Goal: Task Accomplishment & Management: Manage account settings

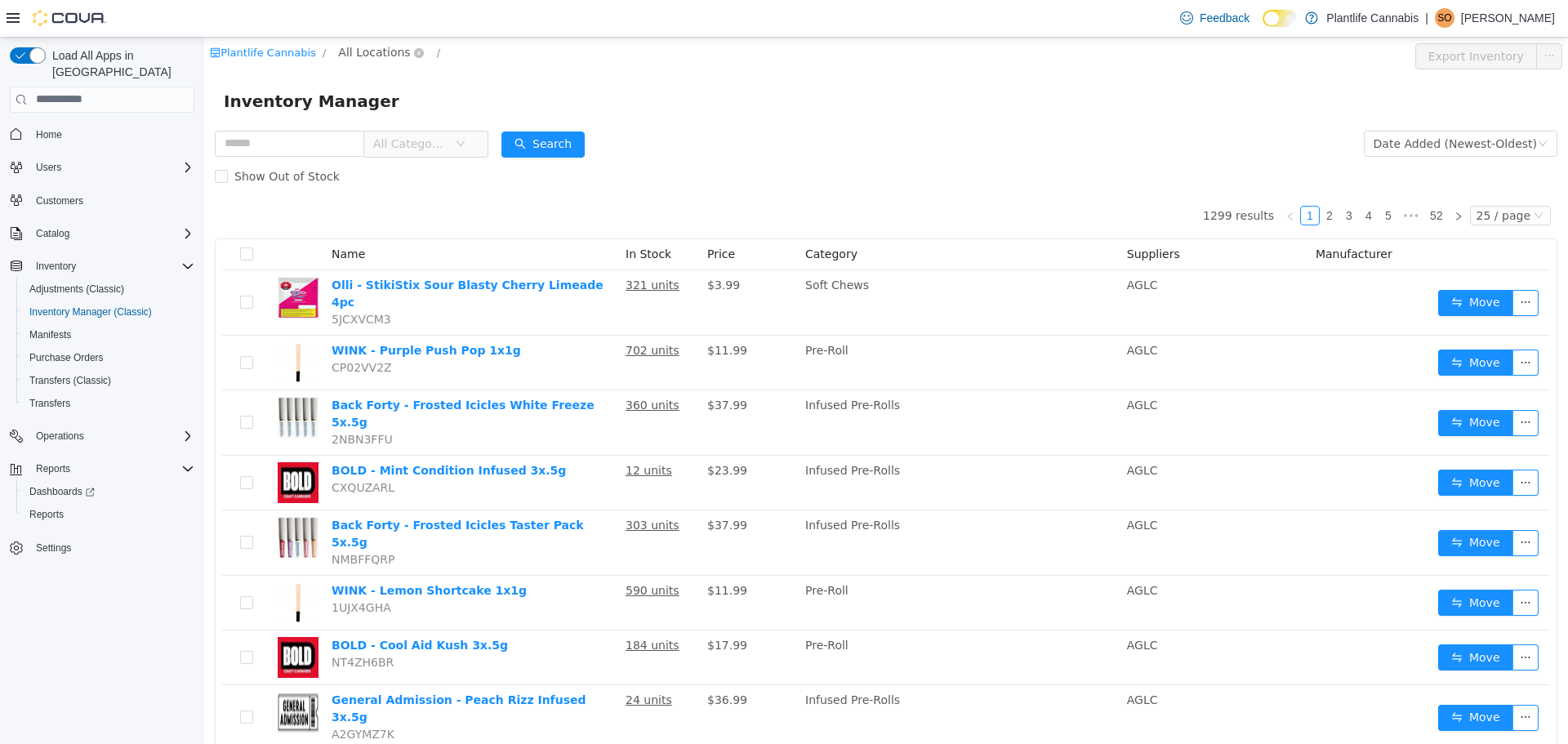
click at [366, 44] on span "All Locations" at bounding box center [374, 51] width 72 height 18
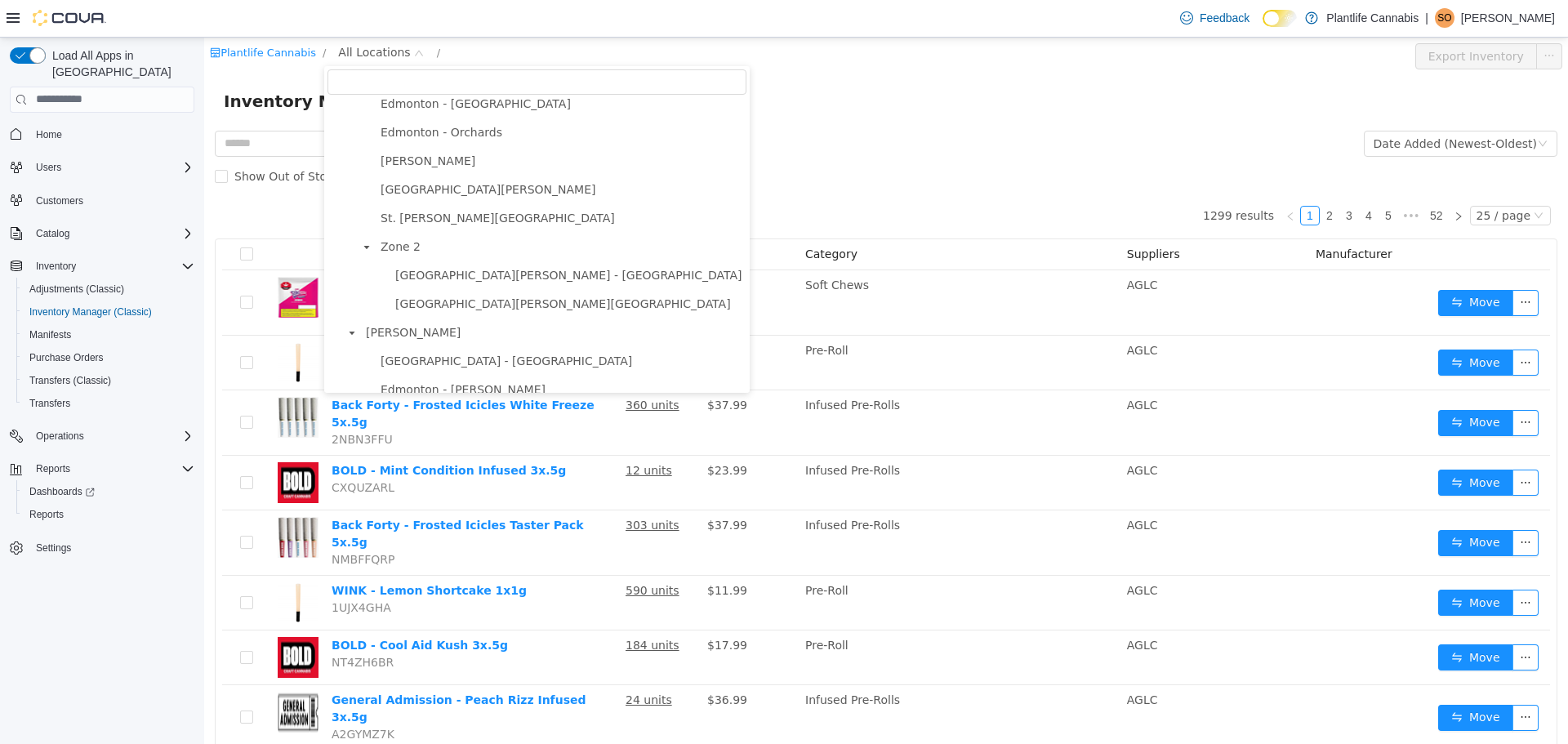
scroll to position [327, 0]
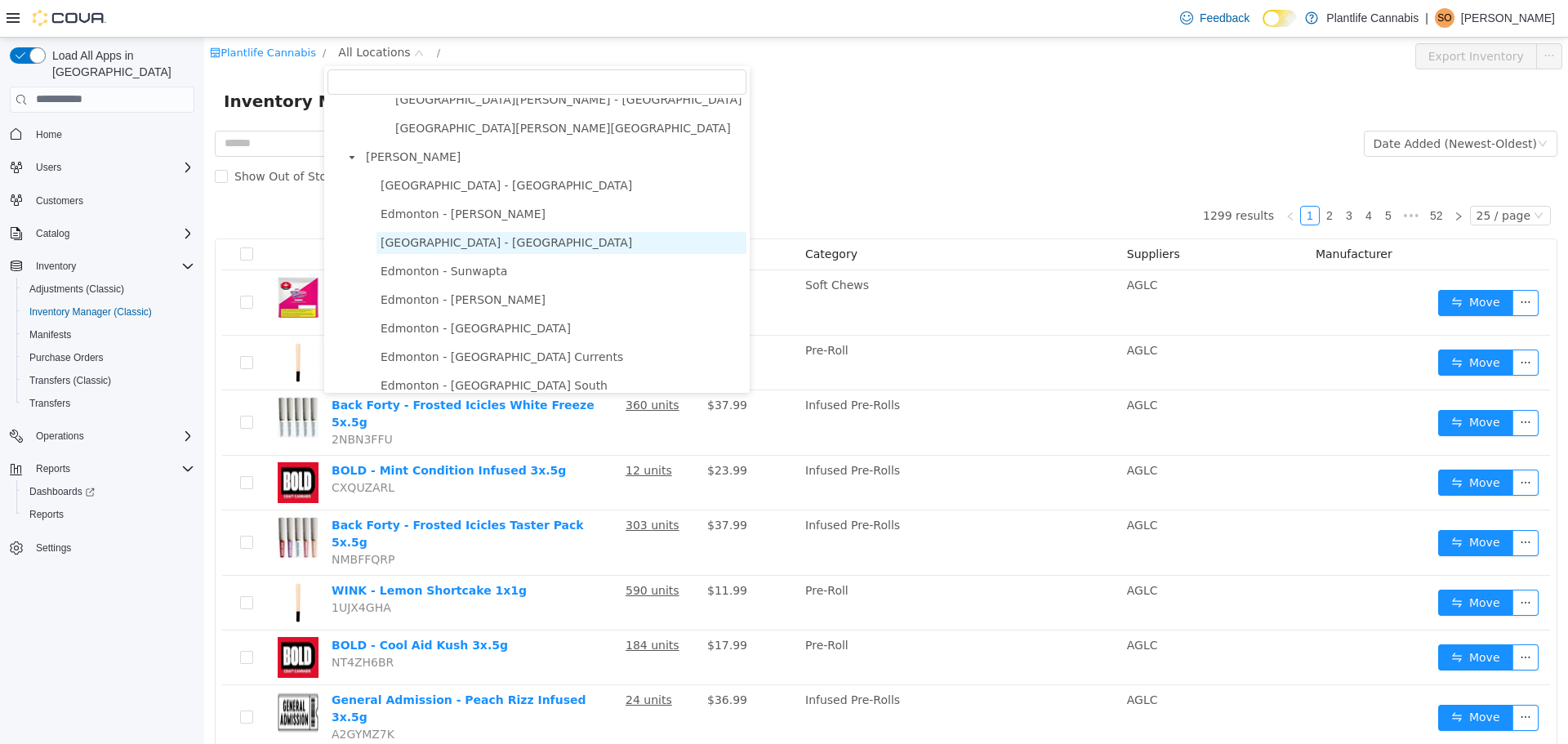
click at [510, 248] on span "[GEOGRAPHIC_DATA] - [GEOGRAPHIC_DATA]" at bounding box center [506, 242] width 251 height 13
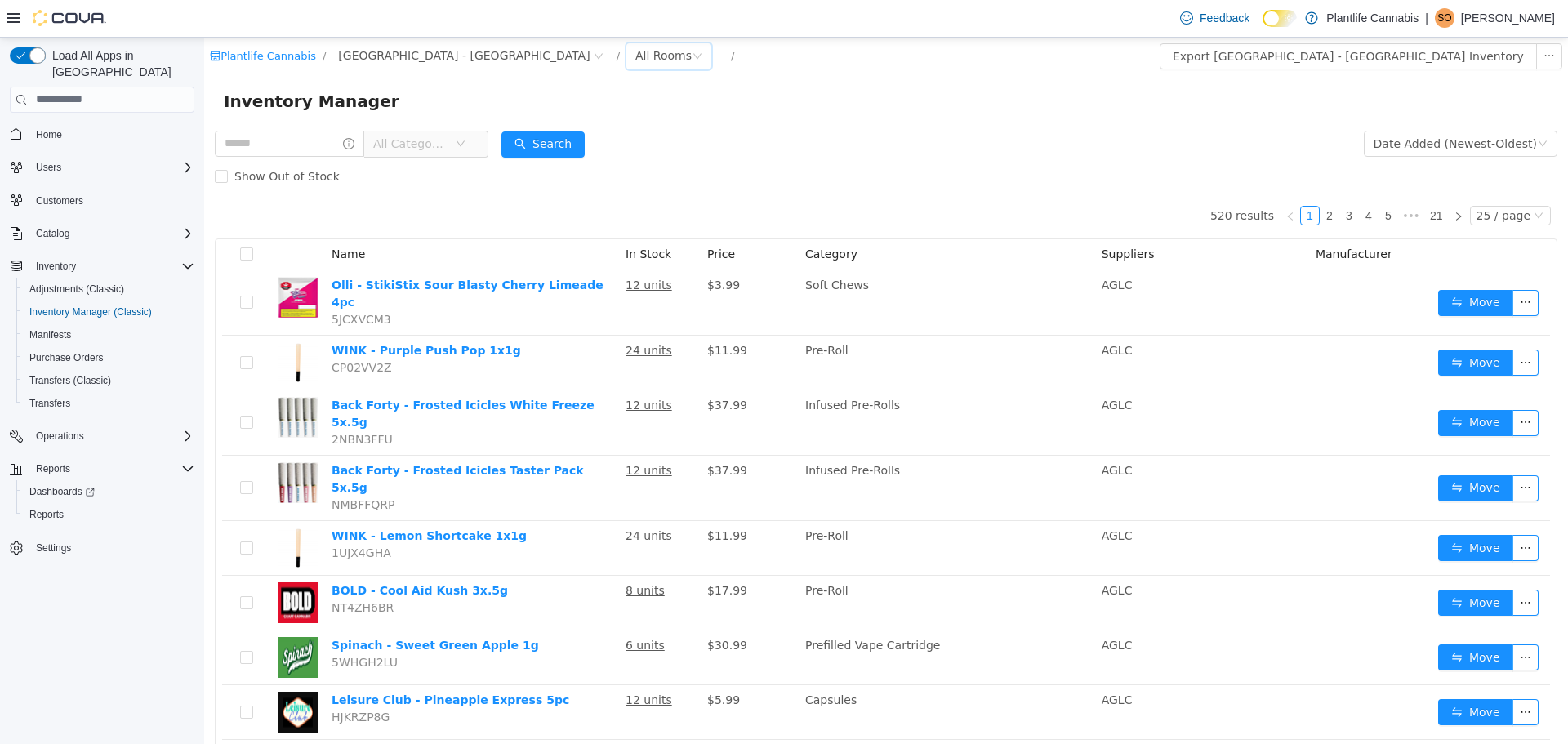
click at [636, 49] on div "All Rooms" at bounding box center [664, 55] width 57 height 25
click at [558, 160] on li "Jail" at bounding box center [559, 167] width 98 height 26
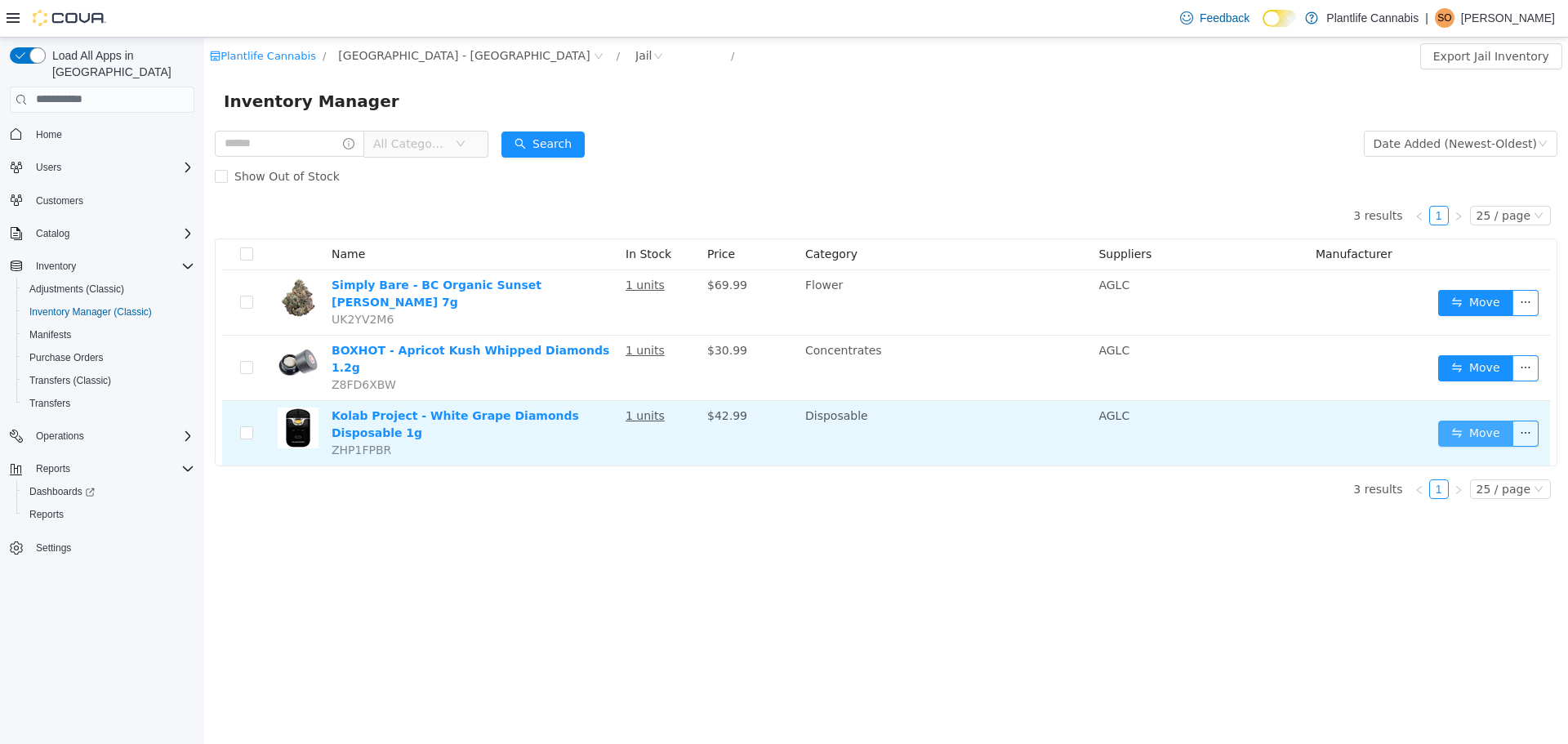
click at [1459, 419] on button "Move" at bounding box center [1476, 432] width 76 height 26
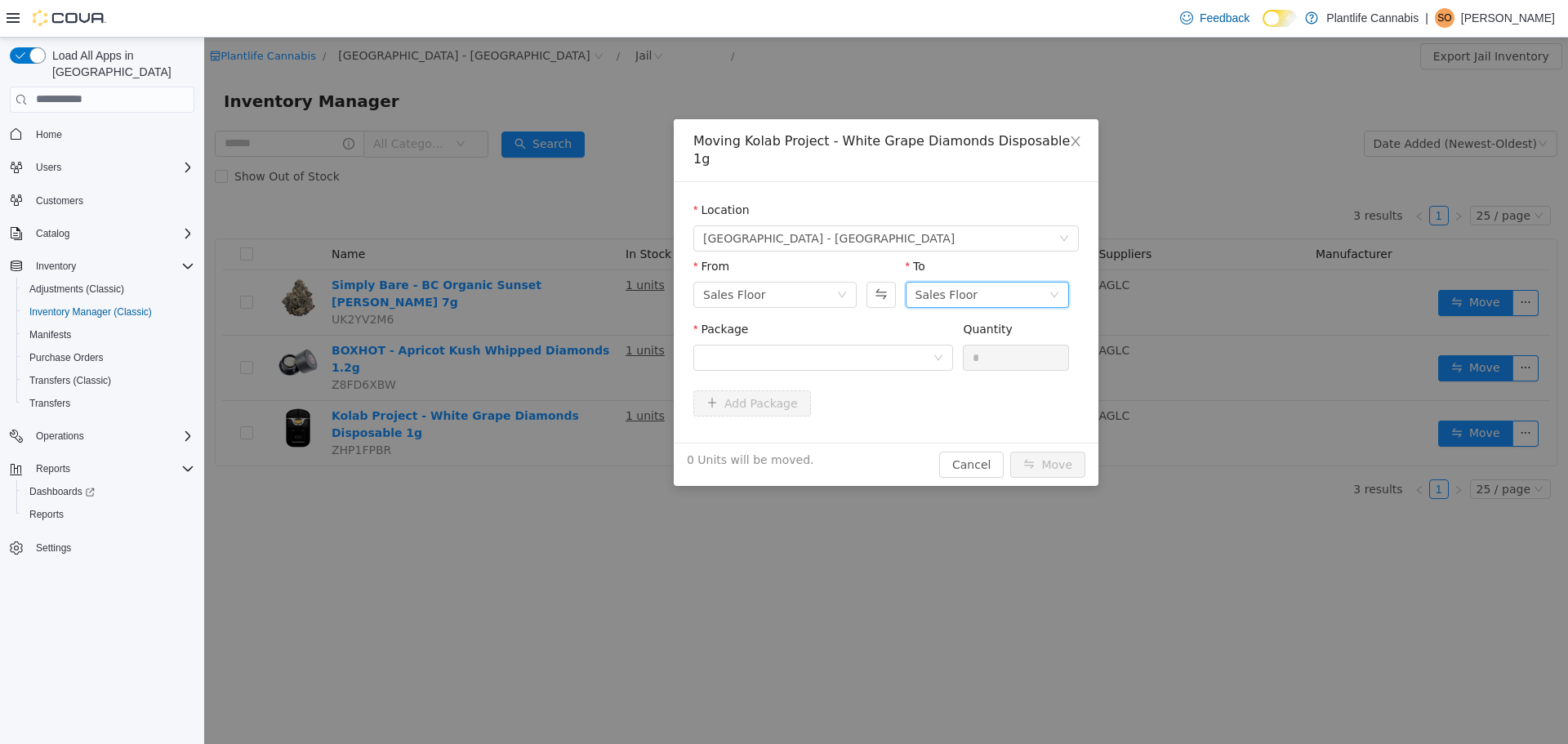
click at [1012, 281] on div "Sales Floor" at bounding box center [981, 294] width 133 height 25
click at [869, 381] on form "Location [GEOGRAPHIC_DATA] - [GEOGRAPHIC_DATA] From Sales Floor To Sales Floor …" at bounding box center [886, 312] width 385 height 221
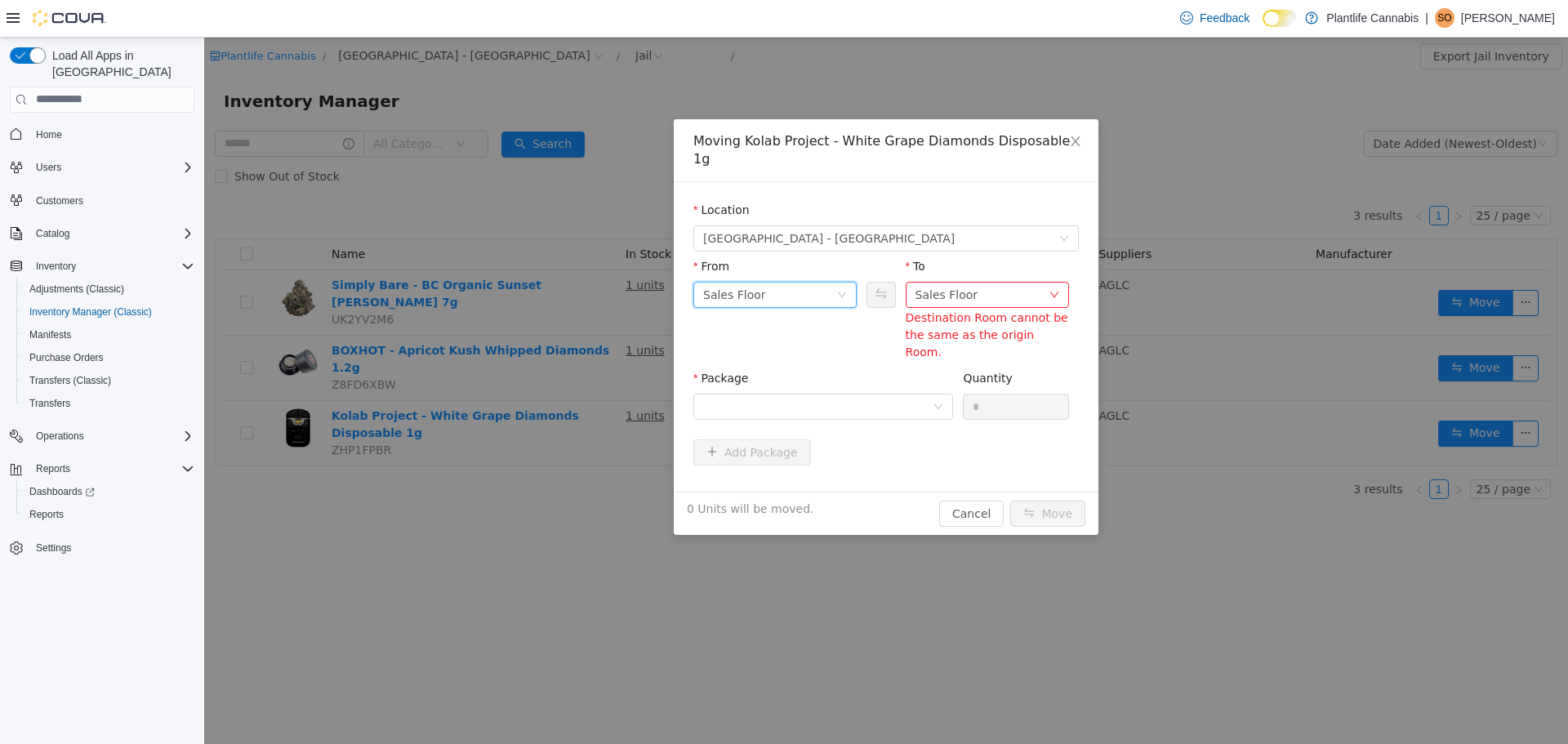
click at [806, 281] on div "Sales Floor" at bounding box center [769, 294] width 133 height 25
click at [796, 378] on li "Jail" at bounding box center [775, 387] width 163 height 26
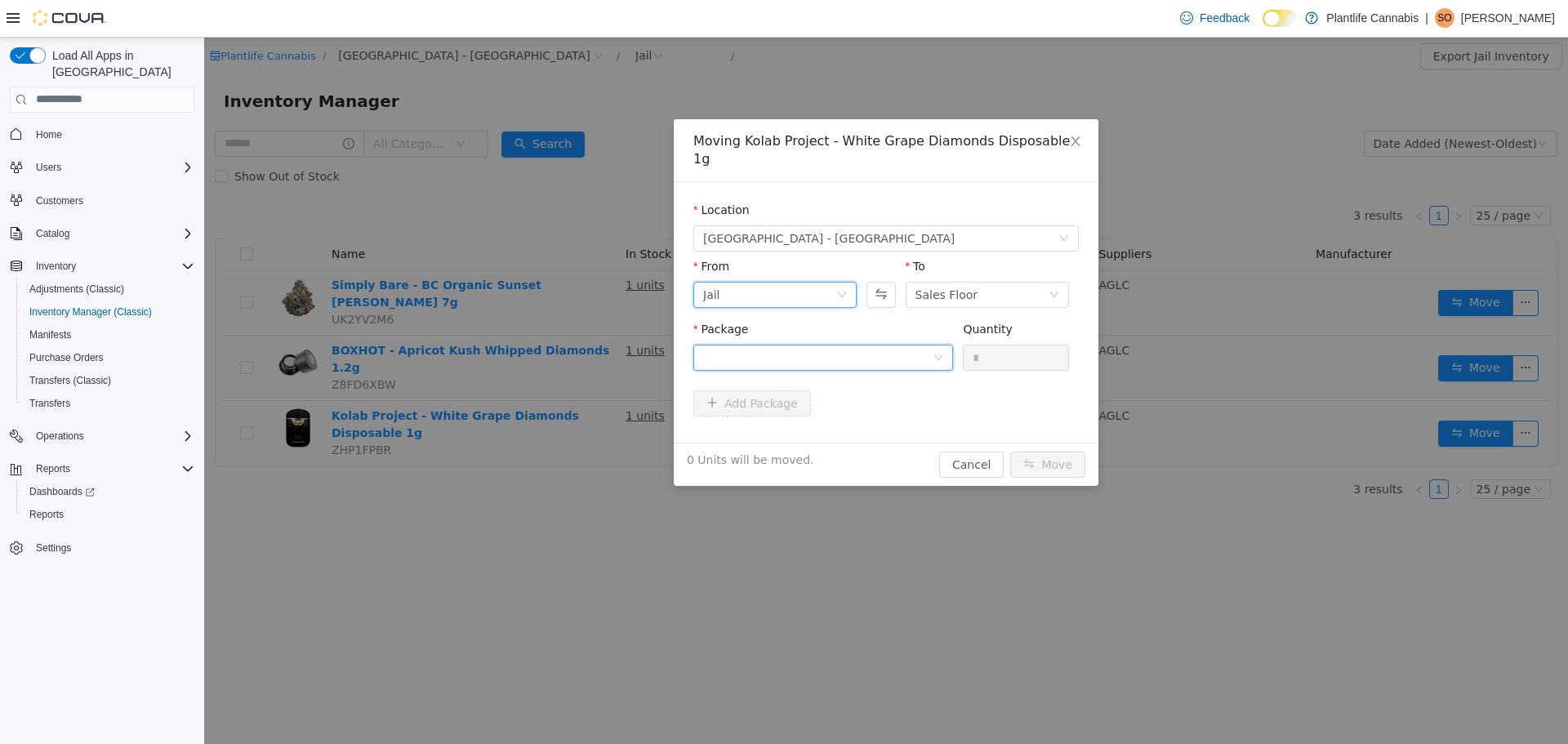
click at [913, 345] on div at bounding box center [817, 357] width 230 height 25
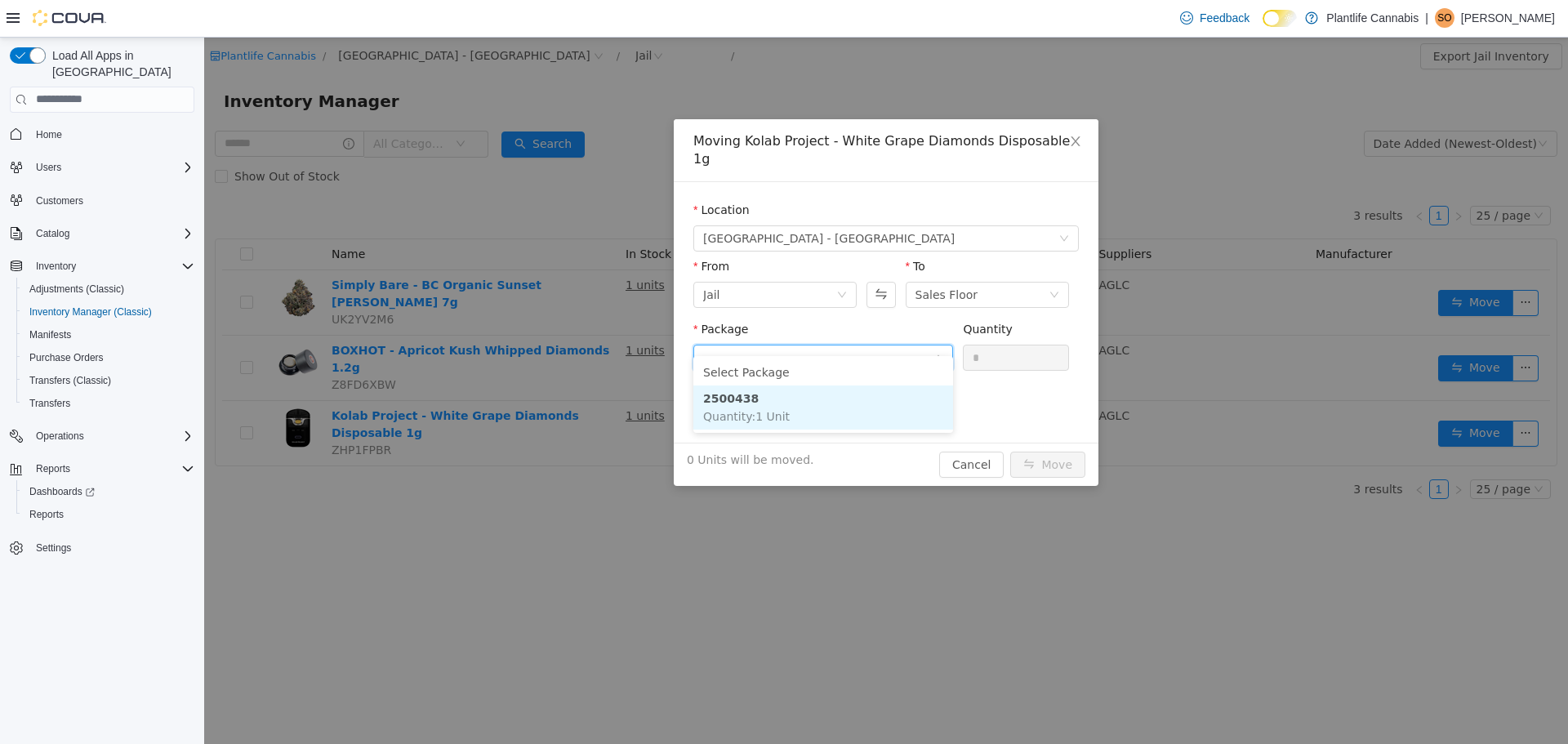
click at [887, 419] on li "2500438 Quantity : 1 Unit" at bounding box center [823, 406] width 260 height 44
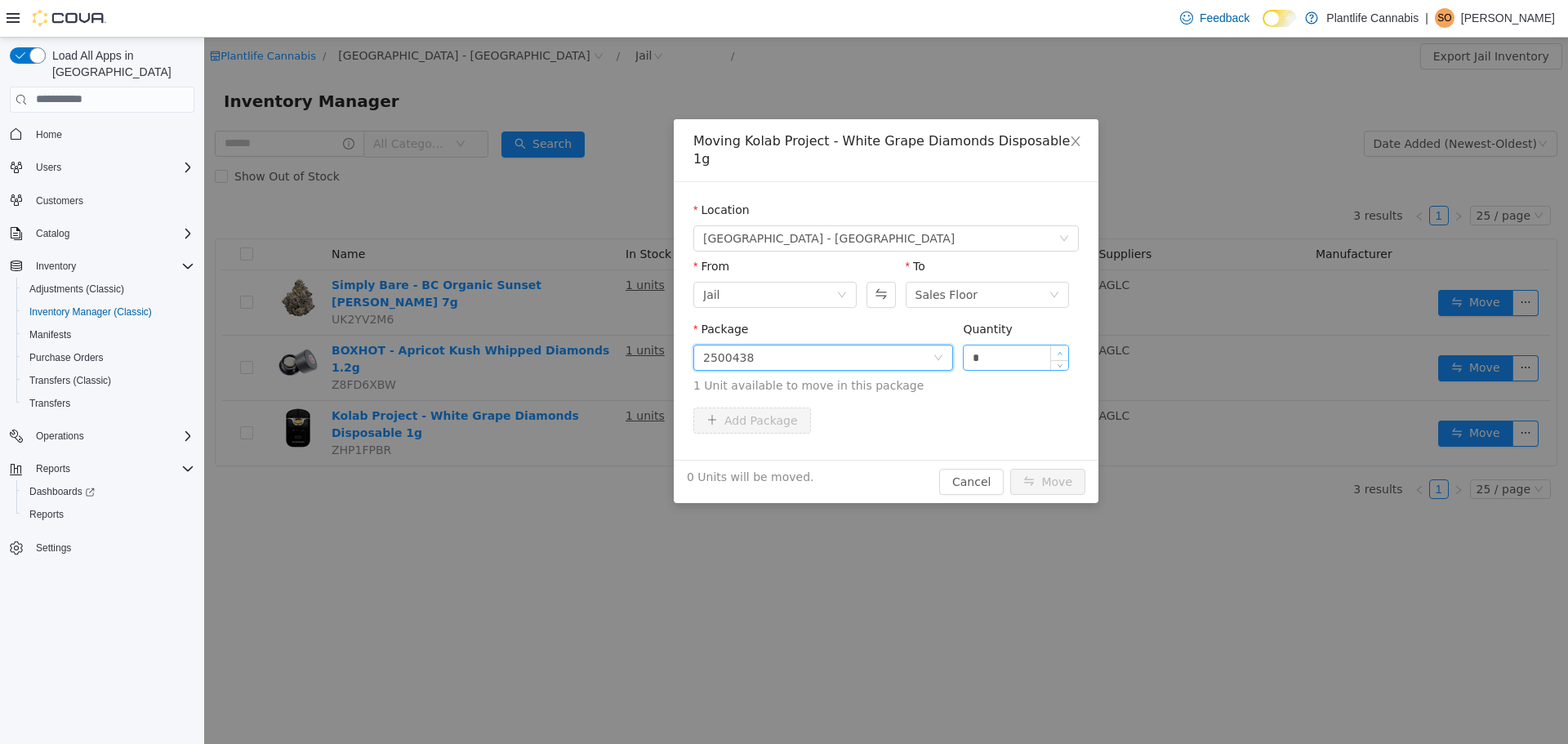
click at [1065, 345] on span "Increase Value" at bounding box center [1060, 352] width 17 height 15
type input "*"
click at [1082, 467] on button "Move" at bounding box center [1048, 481] width 76 height 26
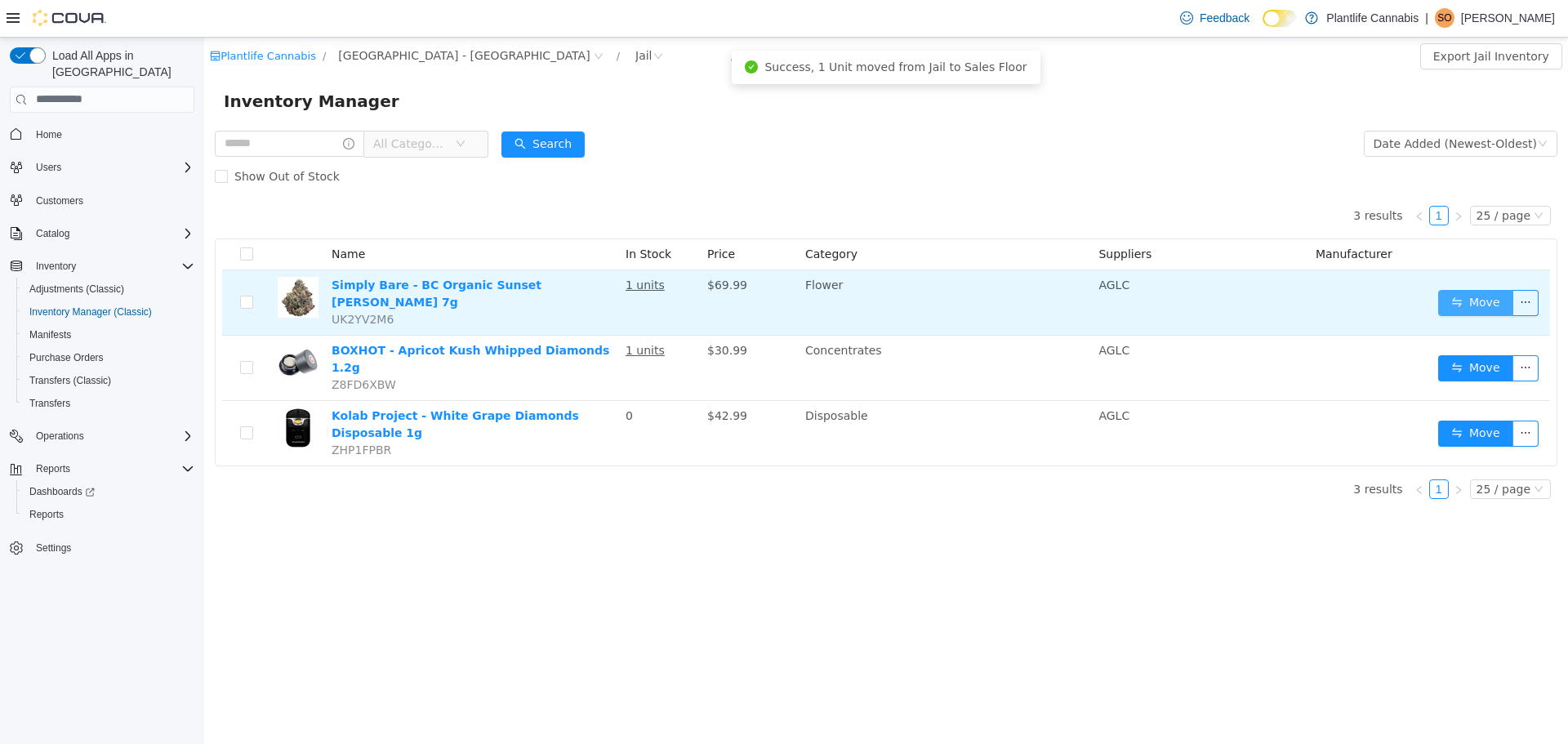
click at [1473, 292] on button "Move" at bounding box center [1476, 302] width 76 height 26
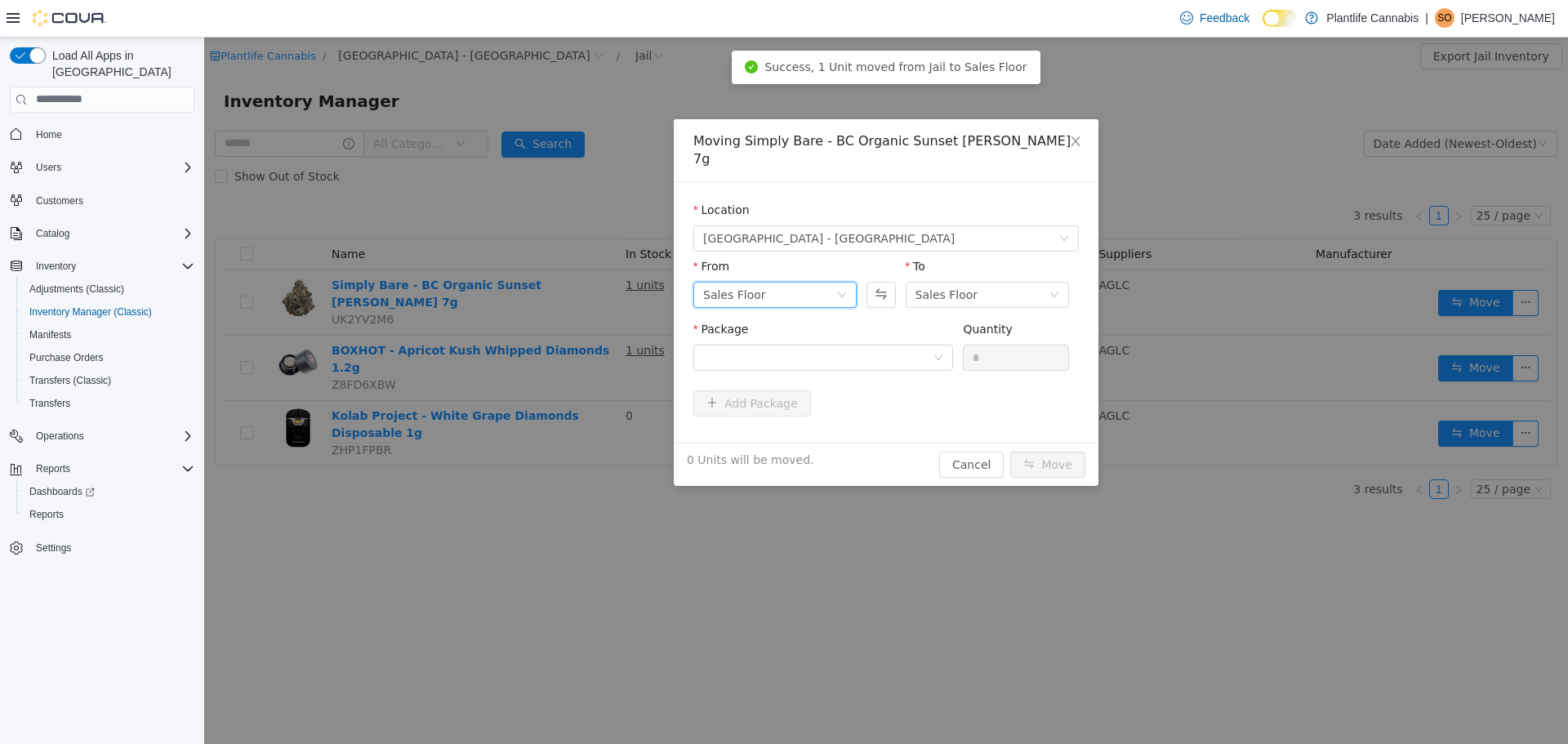
click at [746, 281] on div "Sales Floor" at bounding box center [734, 294] width 63 height 25
click at [766, 388] on li "Jail" at bounding box center [775, 387] width 163 height 26
click at [932, 345] on div at bounding box center [817, 357] width 230 height 25
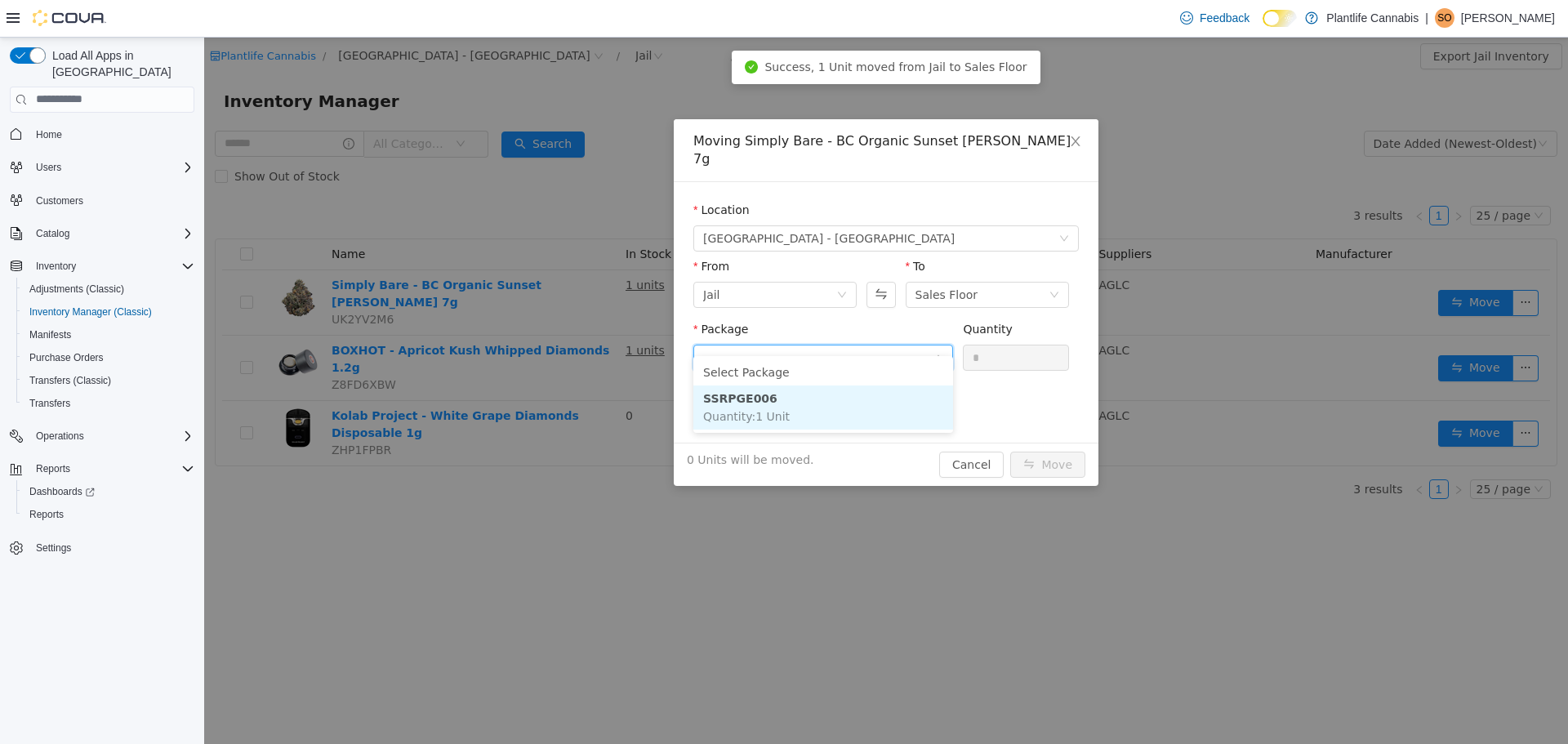
click at [902, 395] on li "SSRPGE006 Quantity : 1 Unit" at bounding box center [823, 406] width 260 height 44
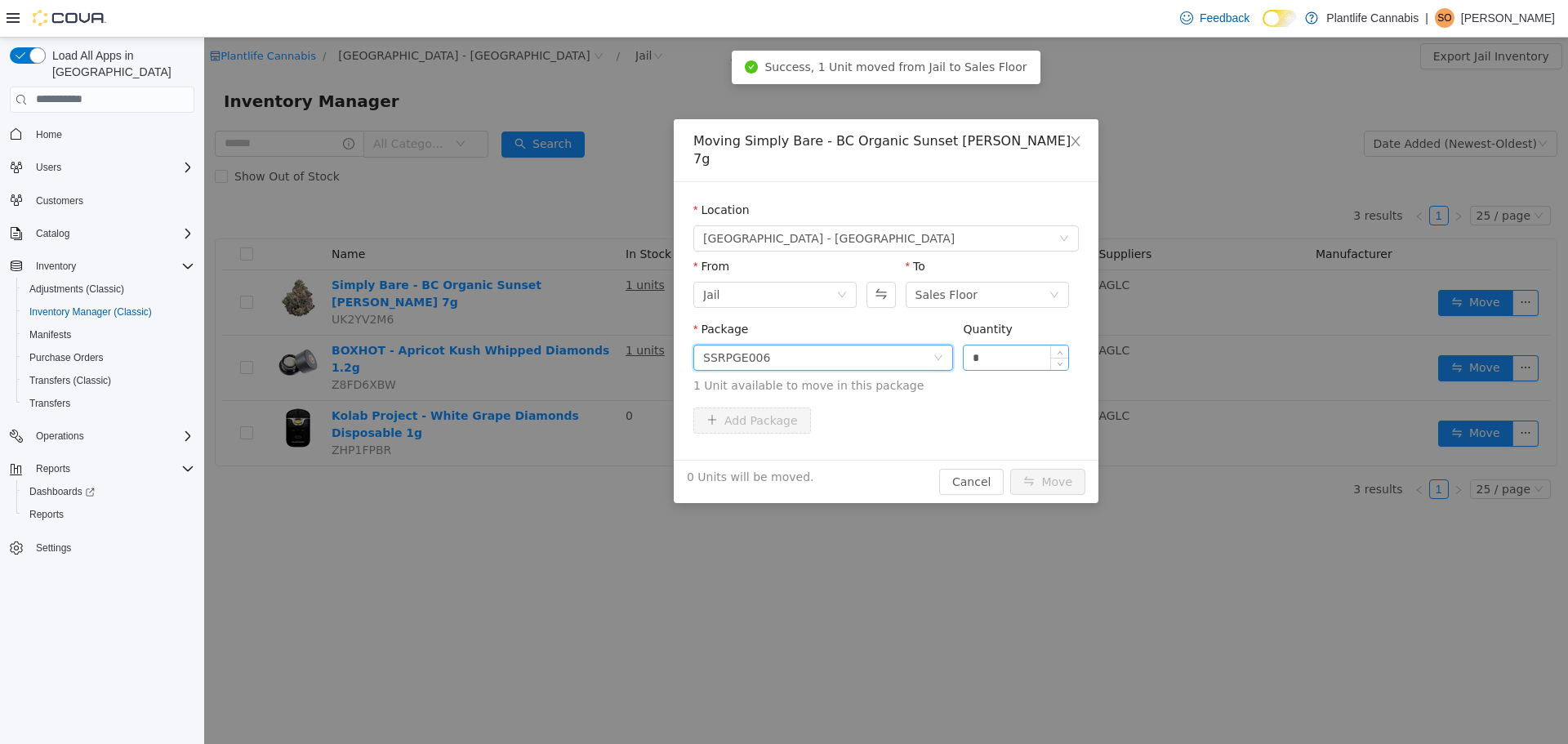
click at [1022, 345] on input "*" at bounding box center [1015, 357] width 105 height 25
click at [1060, 351] on icon "icon: up" at bounding box center [1060, 352] width 5 height 3
type input "*"
click at [1060, 467] on button "Move" at bounding box center [1048, 481] width 76 height 26
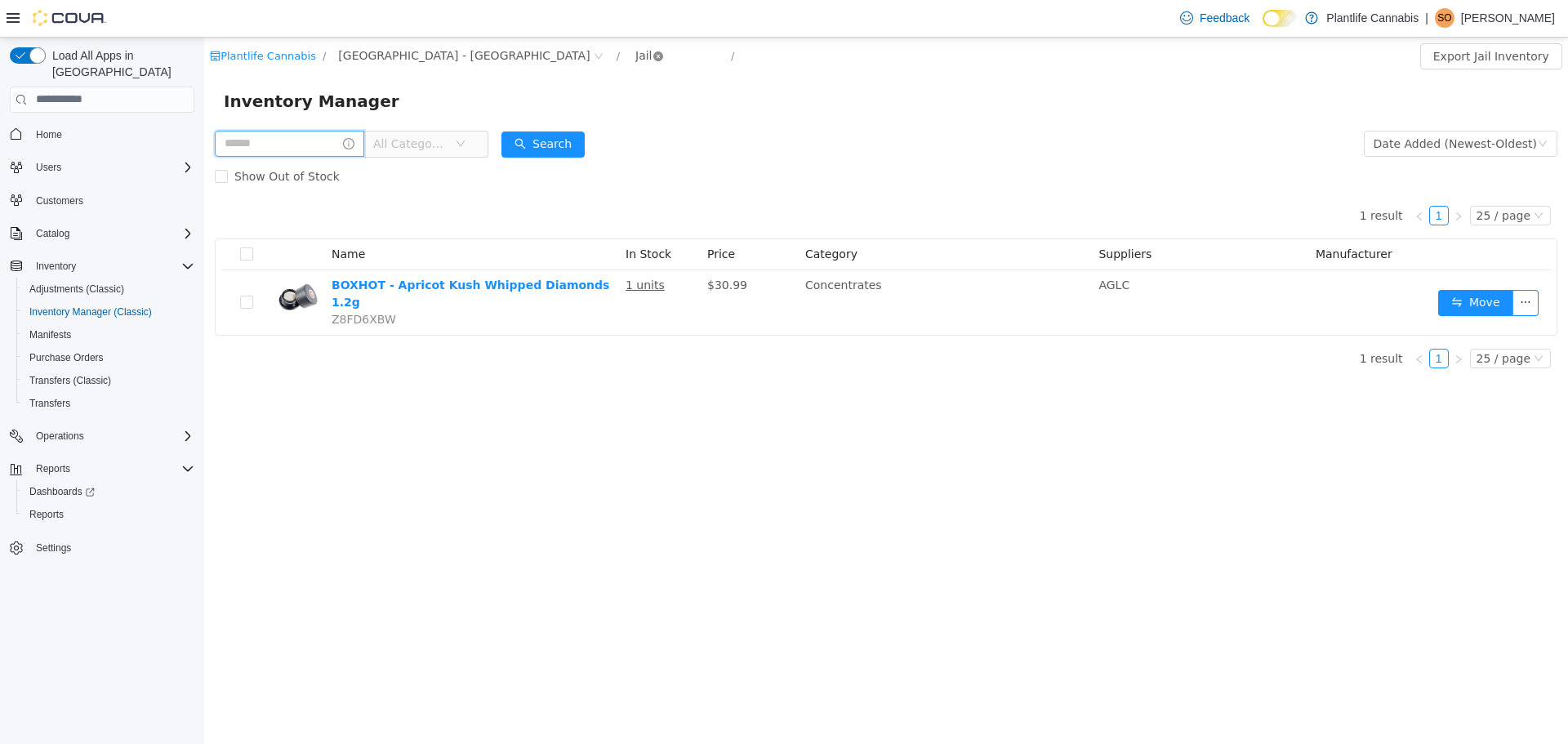
click at [654, 55] on icon "icon: close-circle" at bounding box center [658, 56] width 9 height 9
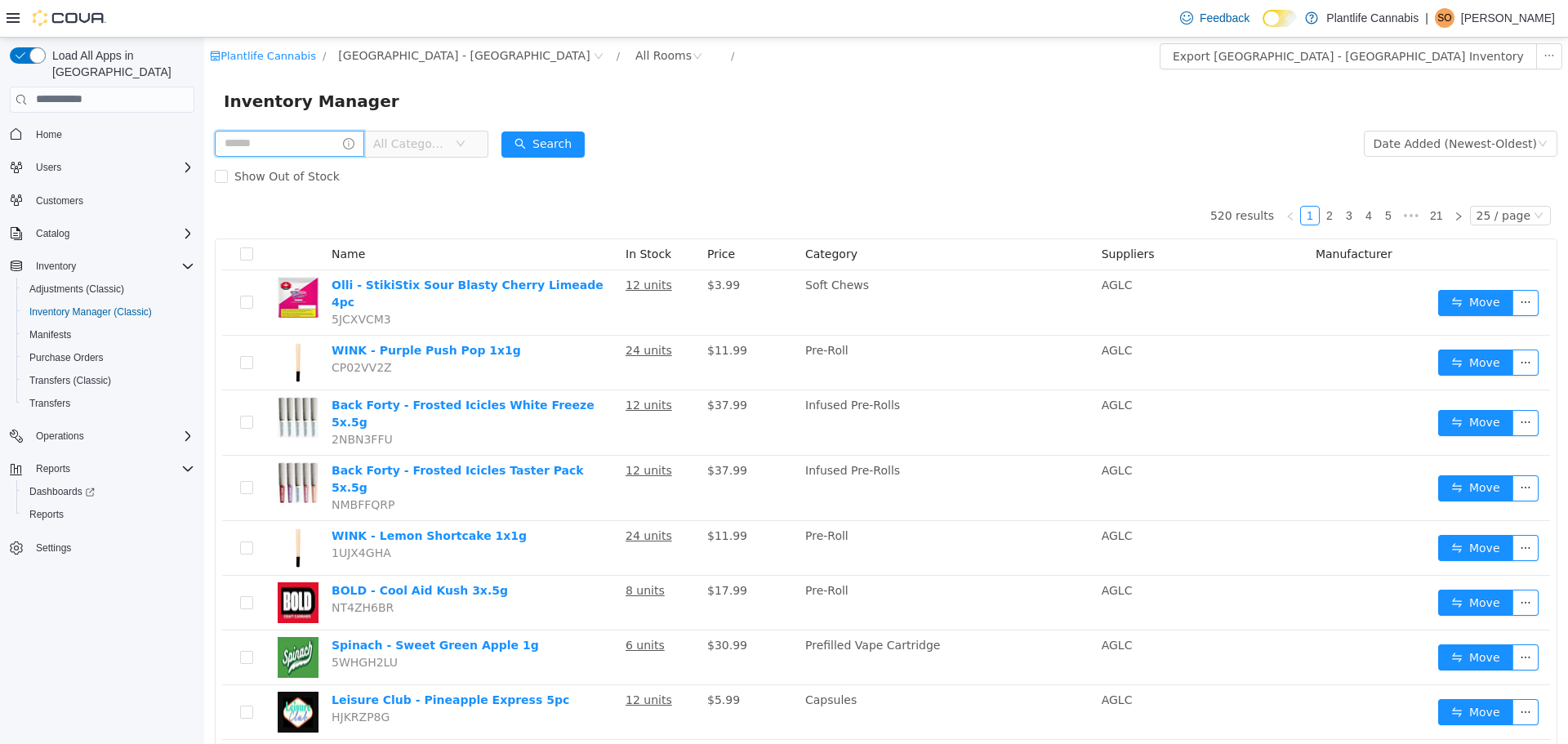
click at [275, 141] on input "text" at bounding box center [289, 143] width 149 height 26
click at [323, 137] on input "text" at bounding box center [289, 143] width 149 height 26
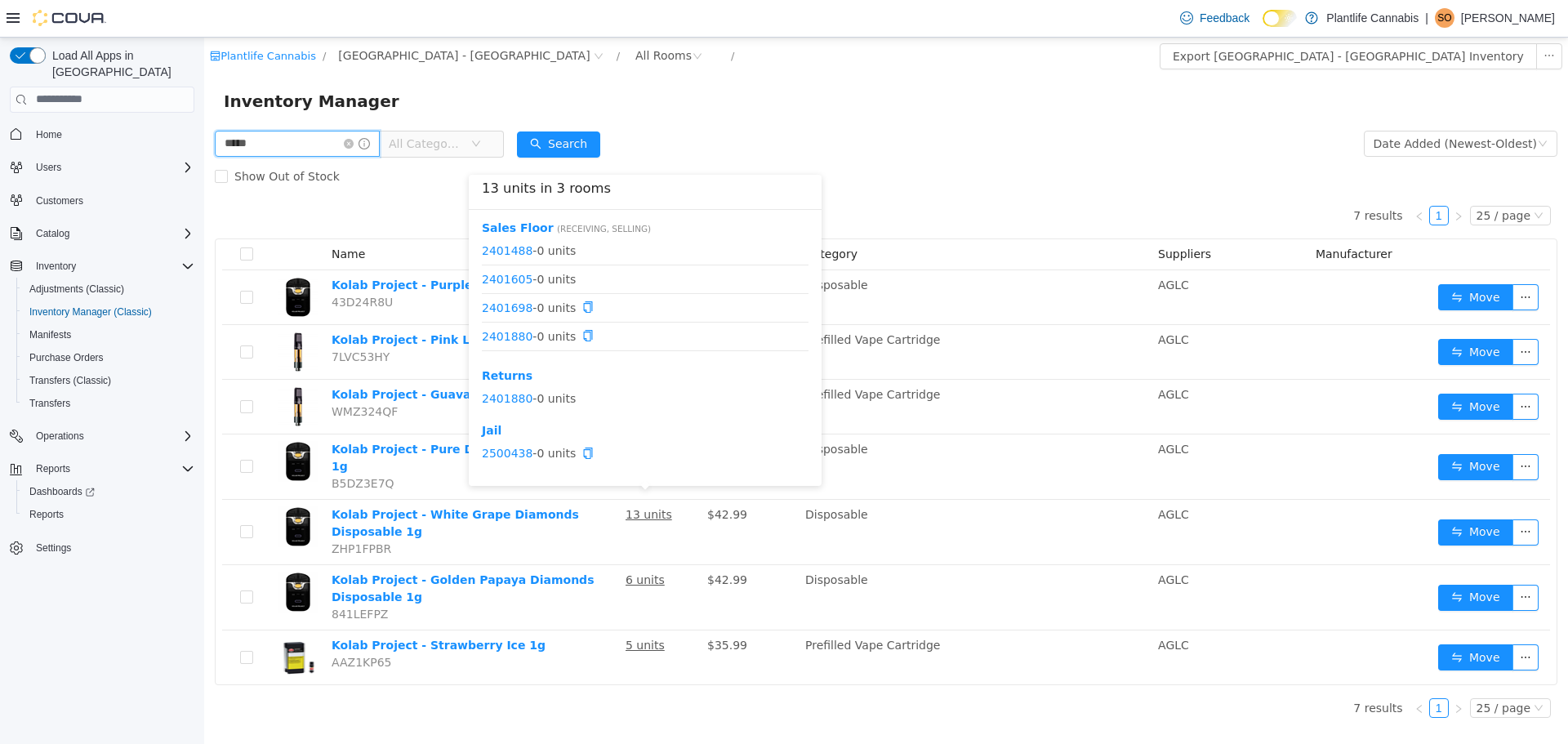
scroll to position [77, 0]
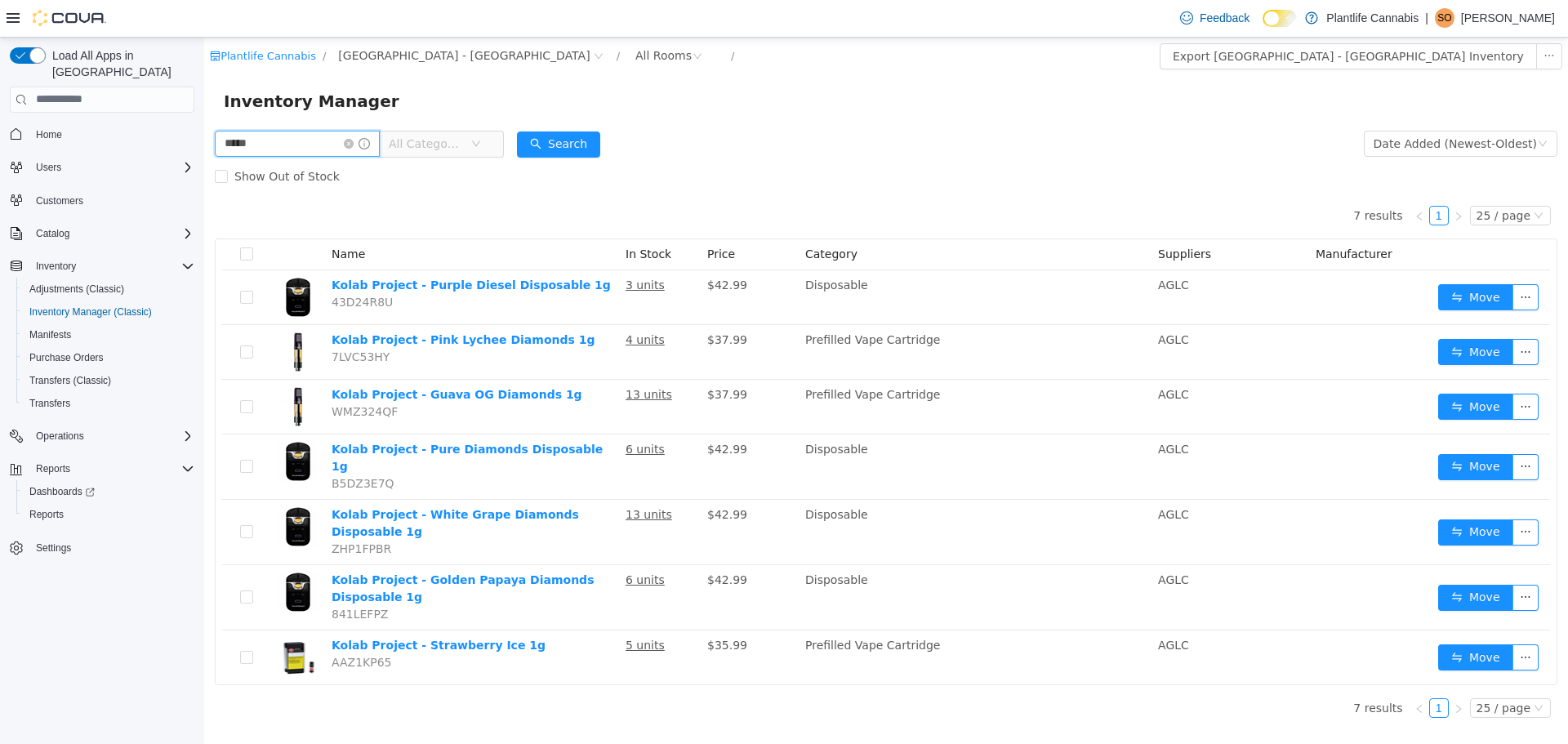
click at [326, 132] on input "*****" at bounding box center [297, 143] width 165 height 26
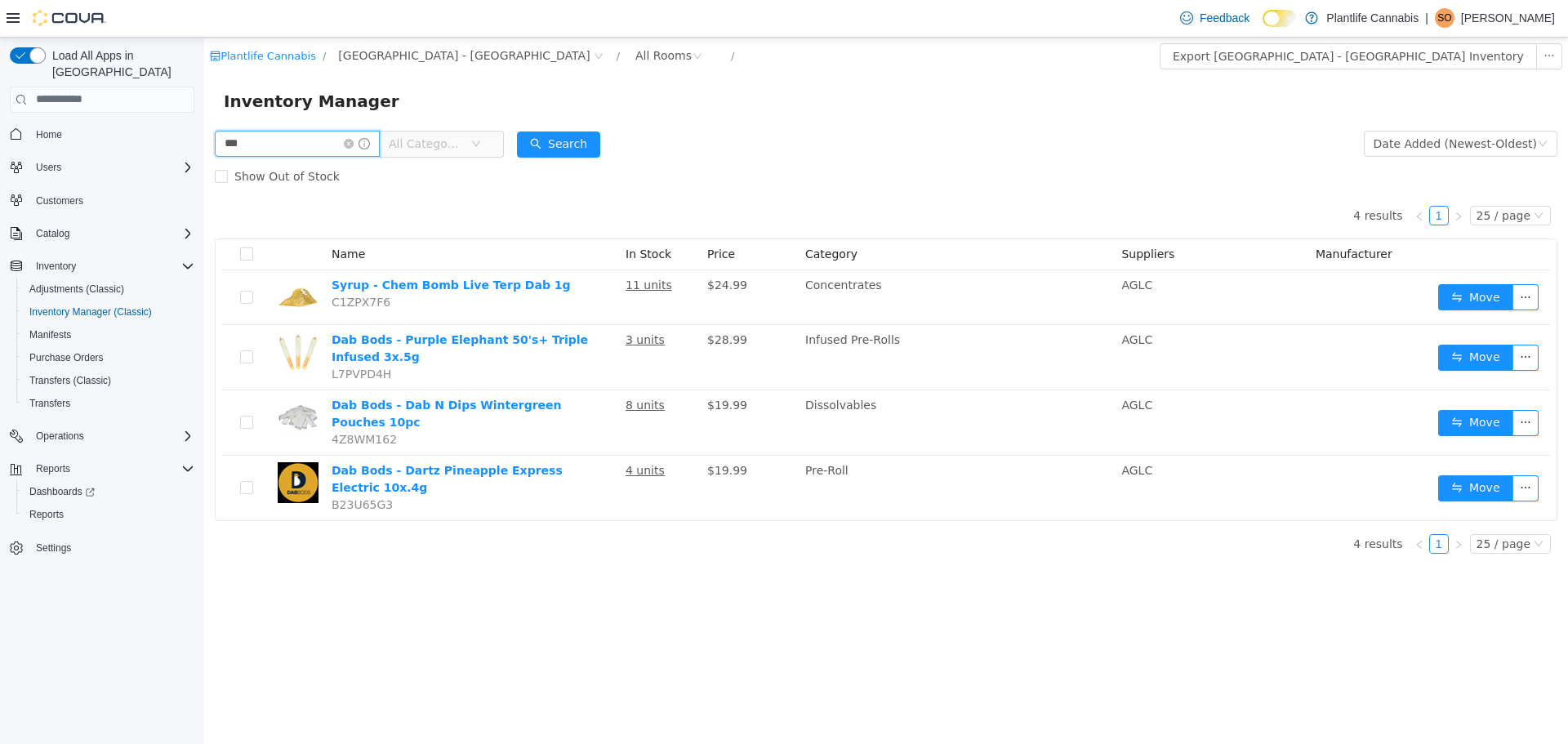
click at [314, 144] on input "***" at bounding box center [297, 143] width 165 height 26
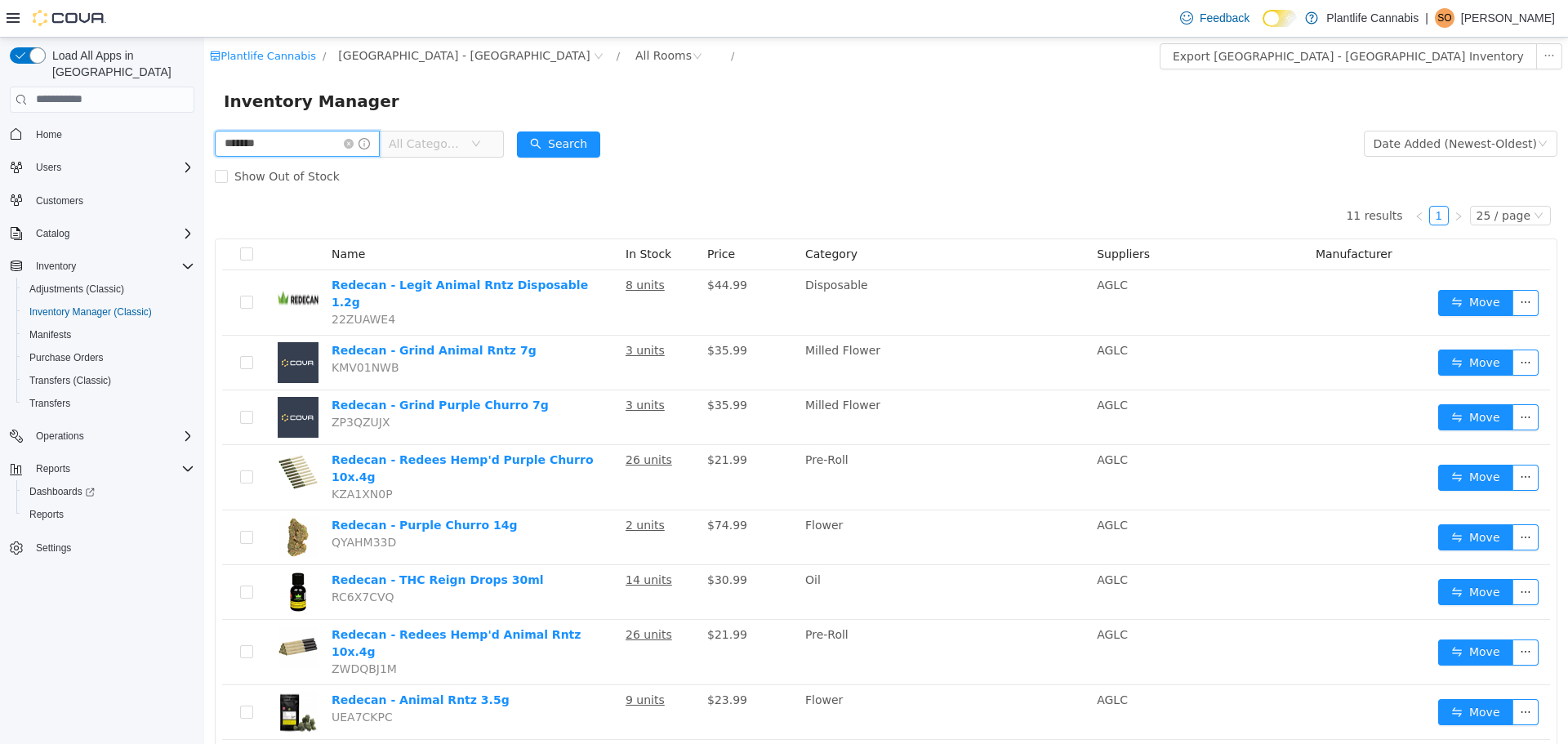
click at [313, 140] on input "*******" at bounding box center [297, 143] width 165 height 26
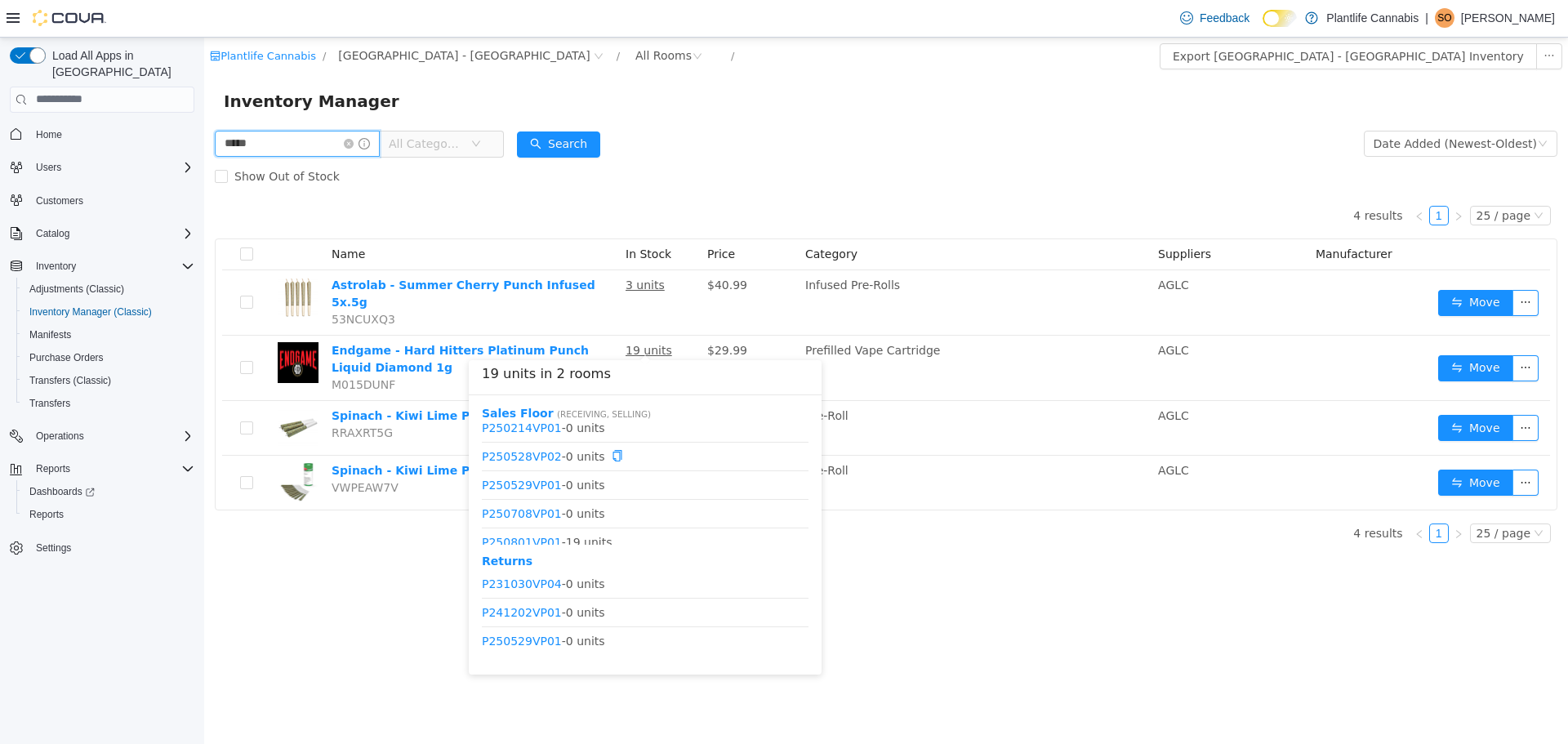
scroll to position [420, 0]
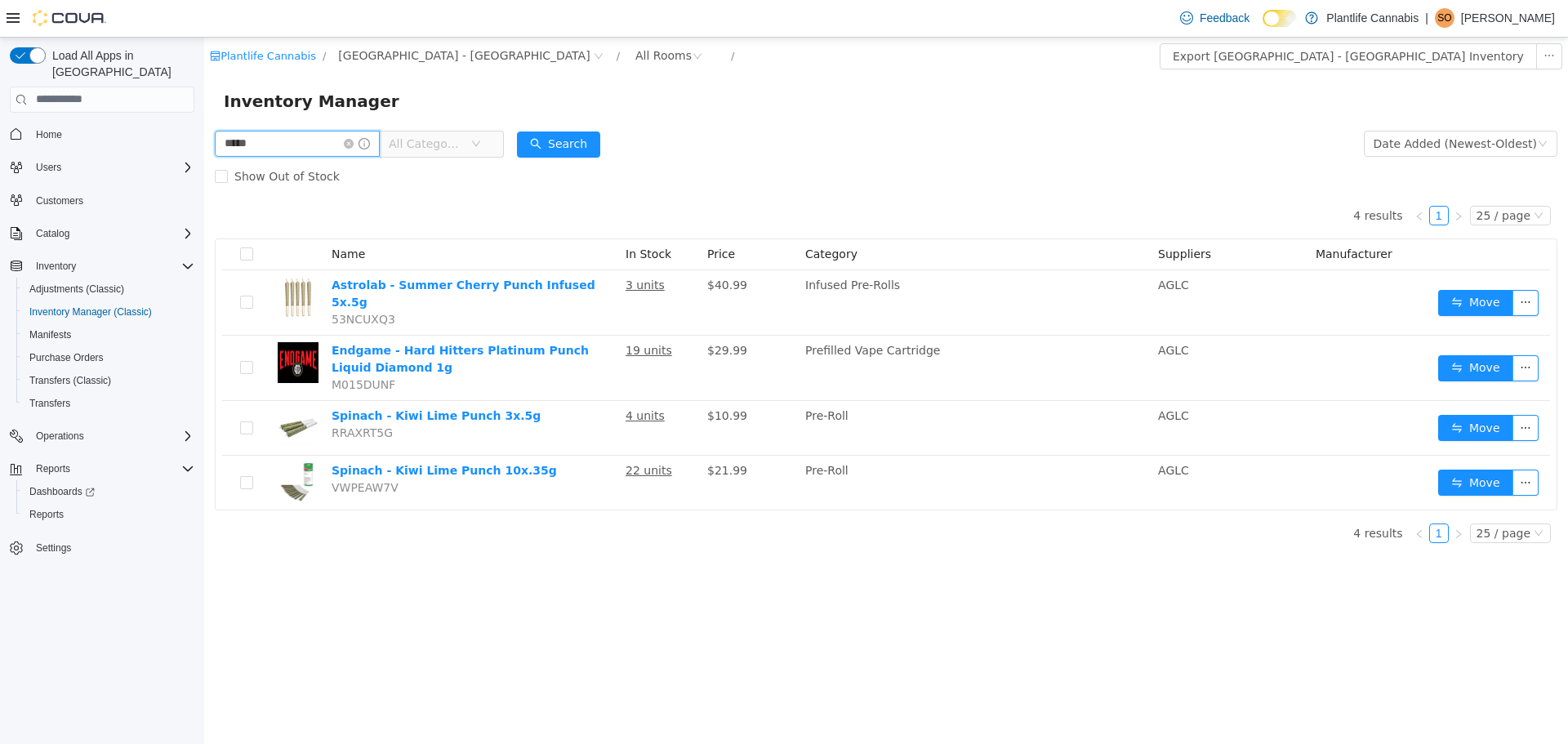
click at [326, 142] on input "*****" at bounding box center [297, 143] width 165 height 26
type input "******"
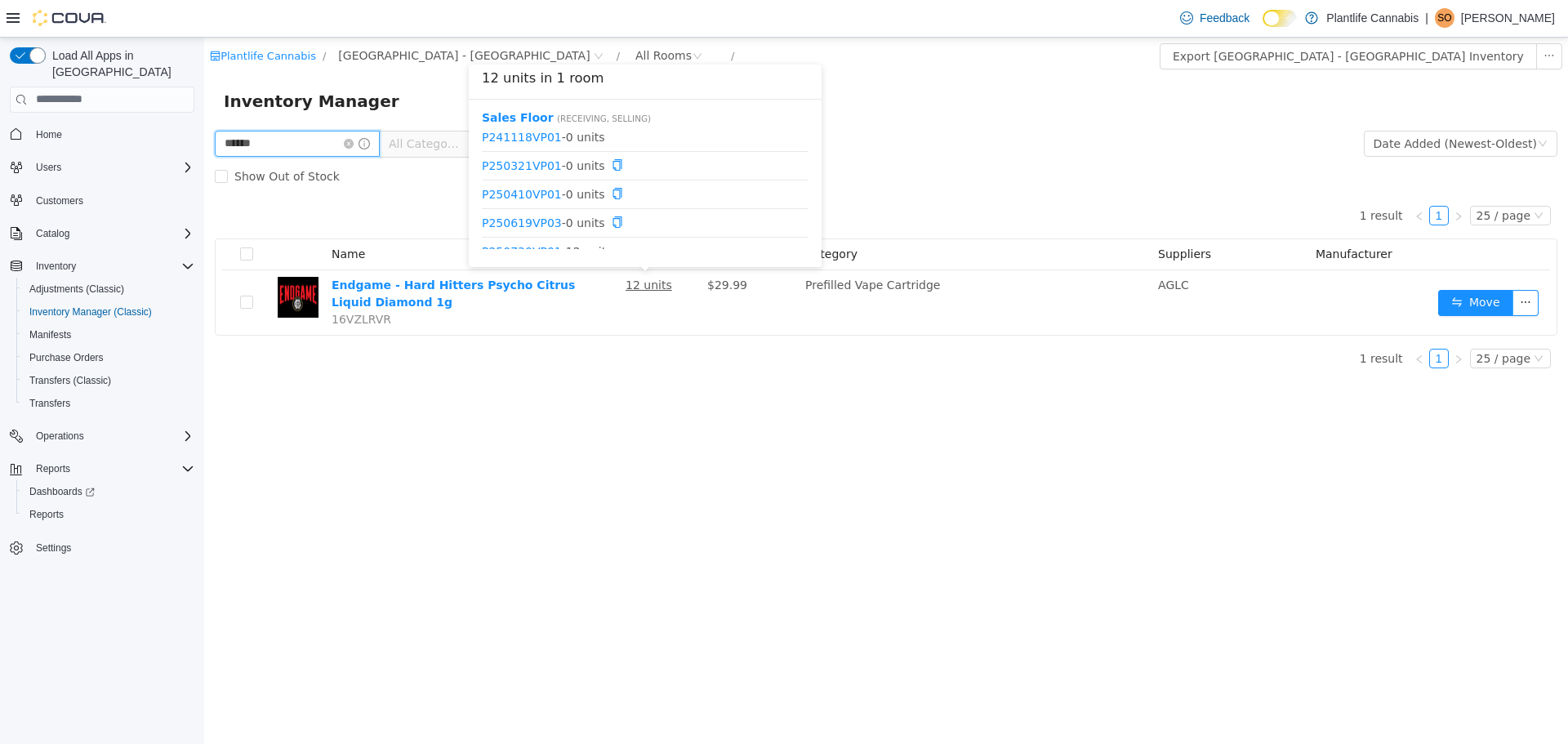
scroll to position [49, 0]
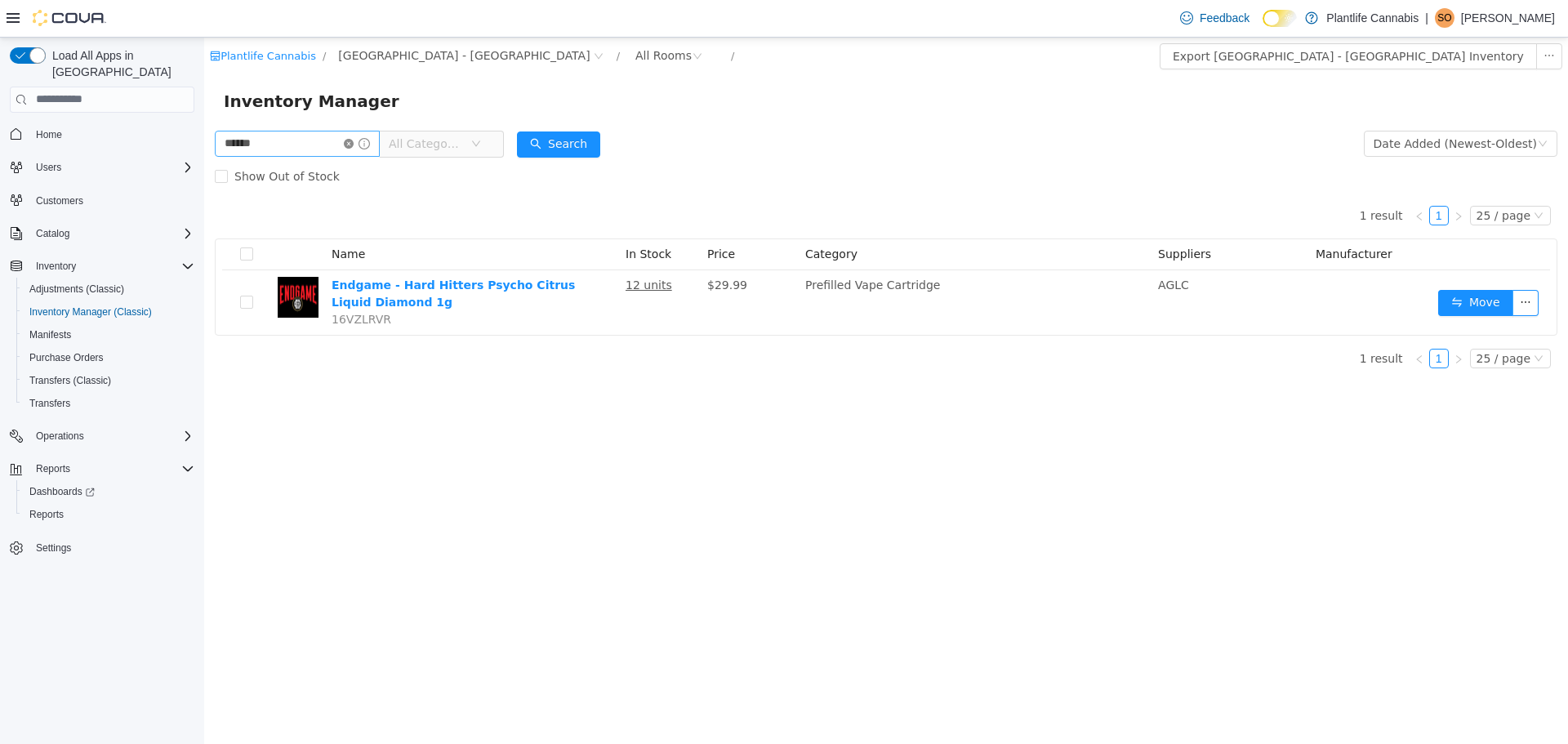
click at [353, 144] on icon "icon: close-circle" at bounding box center [349, 143] width 9 height 9
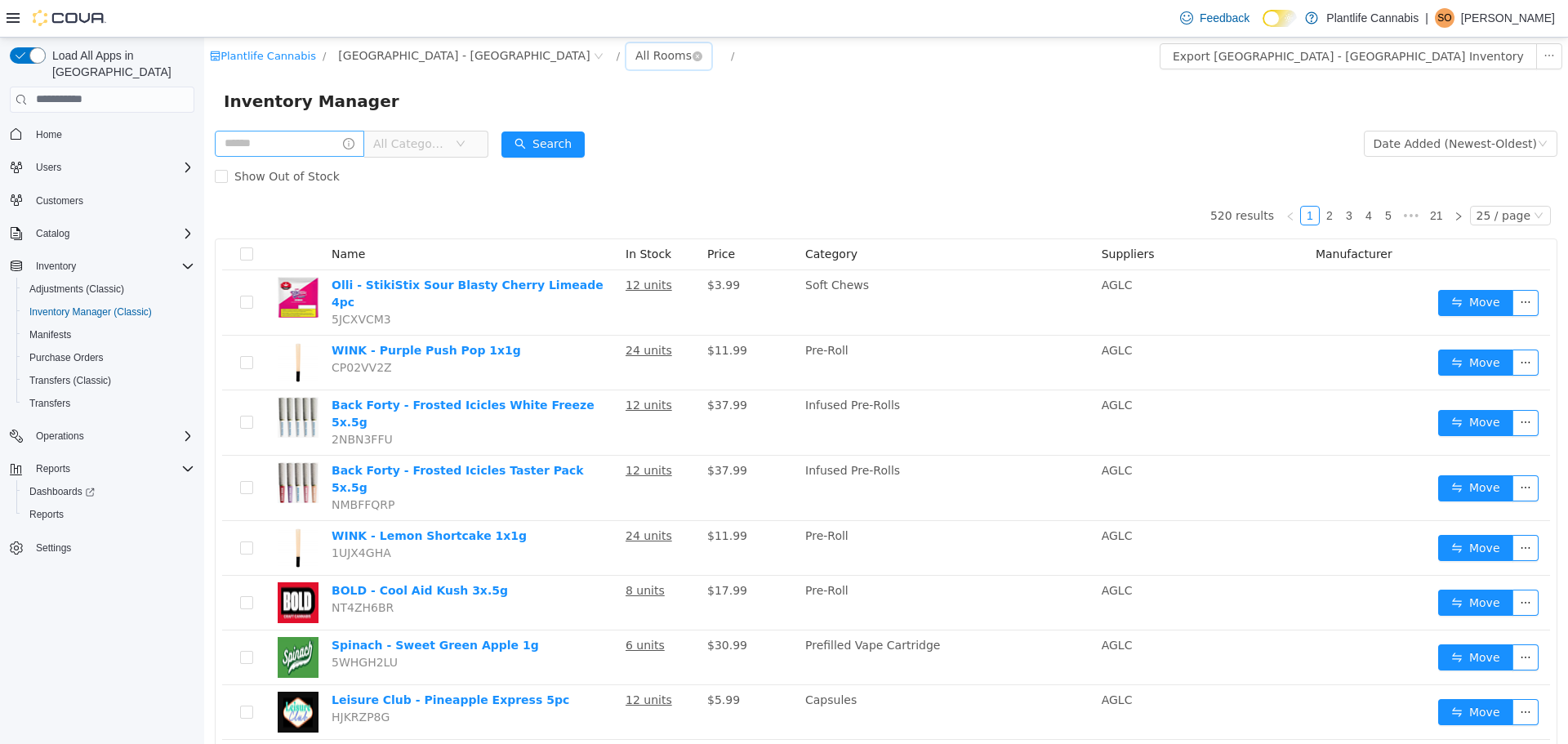
click at [636, 50] on div "All Rooms" at bounding box center [664, 55] width 57 height 25
click at [577, 142] on li "Returns" at bounding box center [559, 141] width 98 height 26
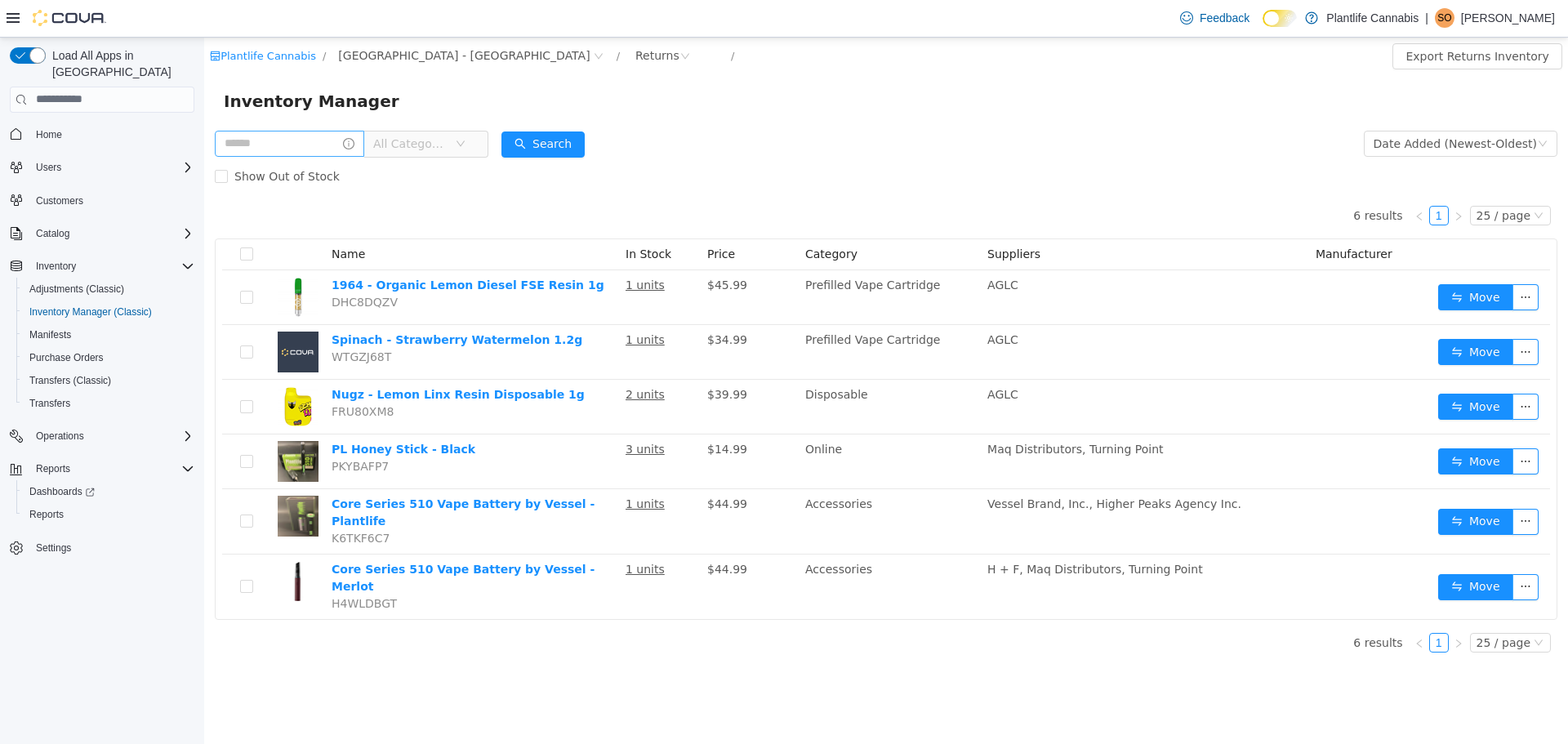
drag, startPoint x: 656, startPoint y: 102, endPoint x: 668, endPoint y: 96, distance: 13.4
click at [656, 102] on div "Inventory Manager" at bounding box center [886, 101] width 1324 height 26
